Goal: Participate in discussion: Engage in conversation with other users on a specific topic

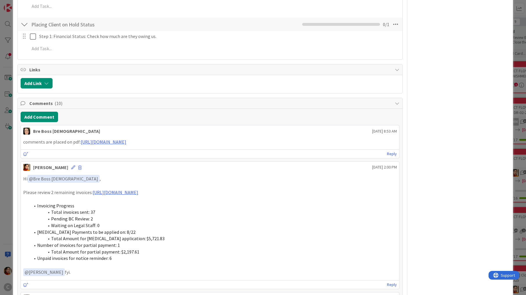
click at [7, 179] on div "ID 674 Working Invoicing Cycle Drafting Invoices Title 59 / 128 PROJECT FLOW: D…" at bounding box center [263, 147] width 526 height 295
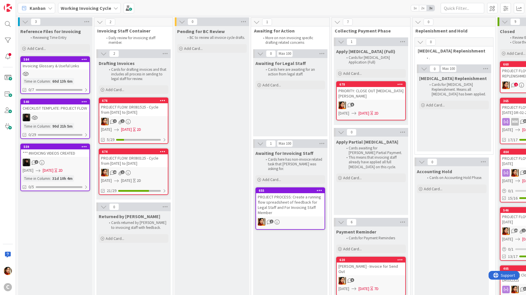
click at [146, 165] on div "PROJECT FLOW: DR080125 - Cycle from [DATE] to [DATE]" at bounding box center [133, 161] width 69 height 13
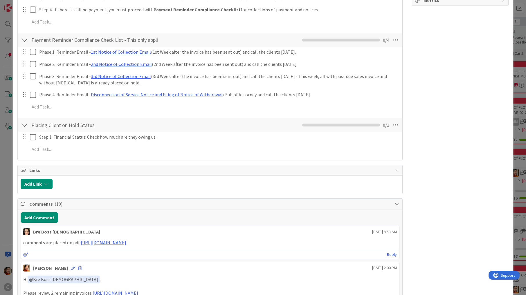
scroll to position [309, 0]
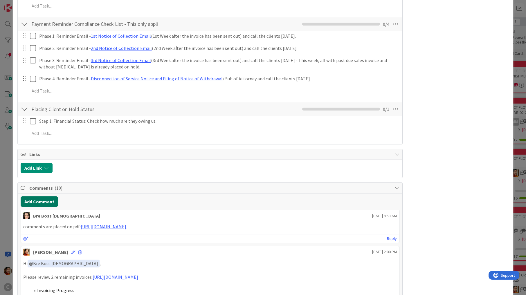
click at [44, 197] on button "Add Comment" at bounding box center [39, 202] width 37 height 10
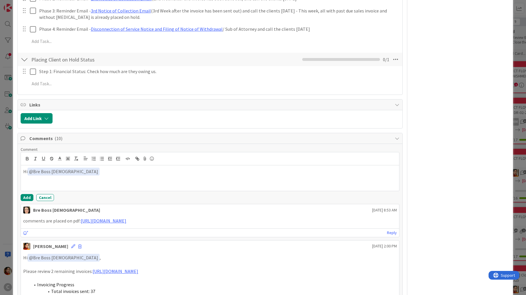
scroll to position [361, 0]
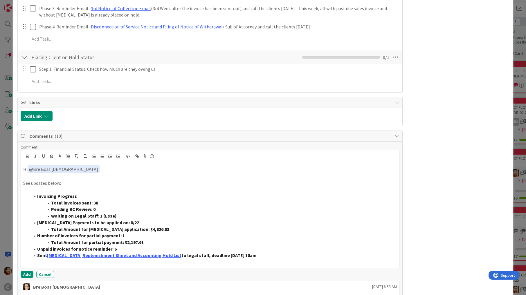
click at [51, 200] on span at bounding box center [51, 203] width 0 height 7
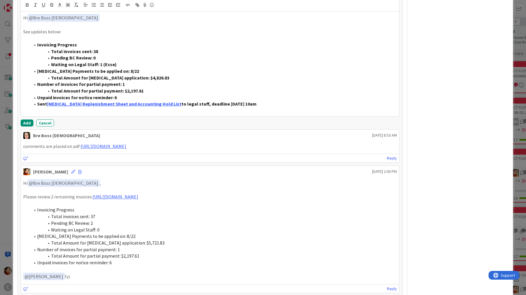
scroll to position [523, 0]
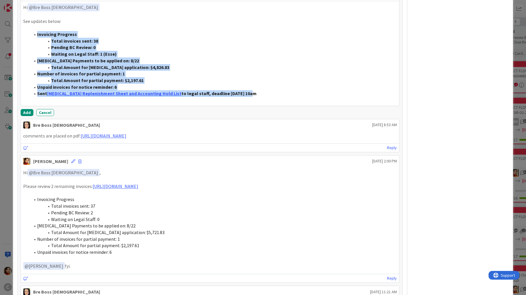
drag, startPoint x: 237, startPoint y: 87, endPoint x: 19, endPoint y: 26, distance: 226.3
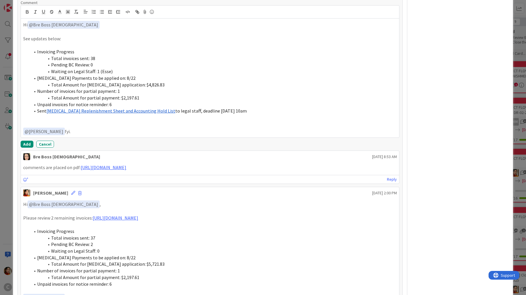
scroll to position [492, 0]
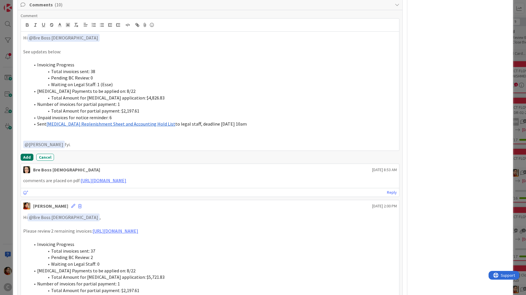
click at [29, 154] on button "Add" at bounding box center [27, 157] width 13 height 7
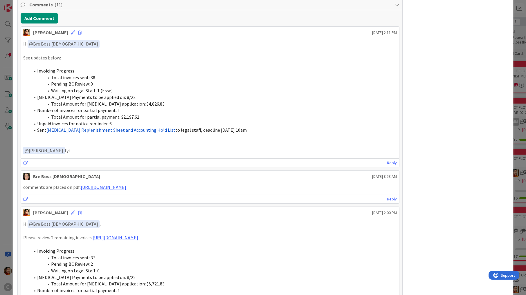
click at [4, 145] on div "ID 674 Working Invoicing Cycle Drafting Invoices Title 59 / 128 PROJECT FLOW: D…" at bounding box center [263, 147] width 526 height 295
